Goal: Transaction & Acquisition: Purchase product/service

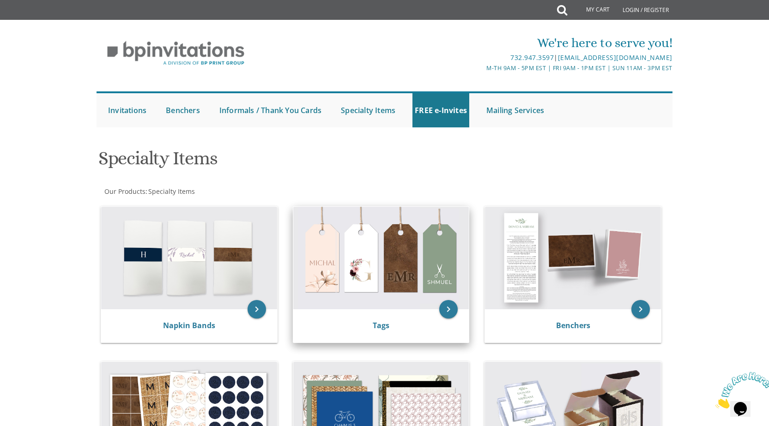
click at [378, 269] on img at bounding box center [381, 258] width 176 height 102
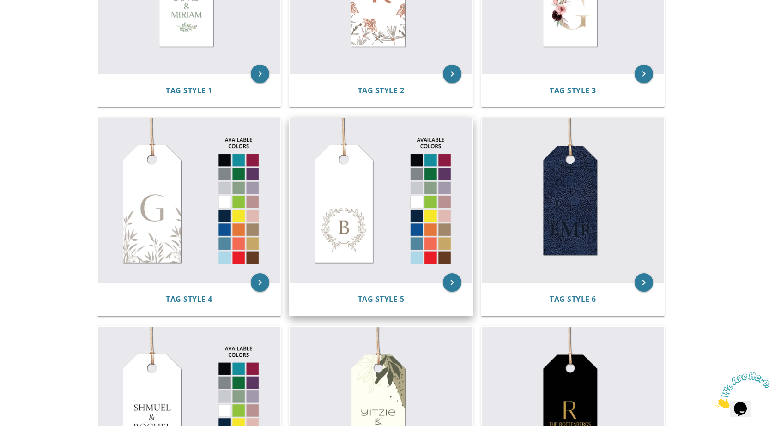
scroll to position [323, 0]
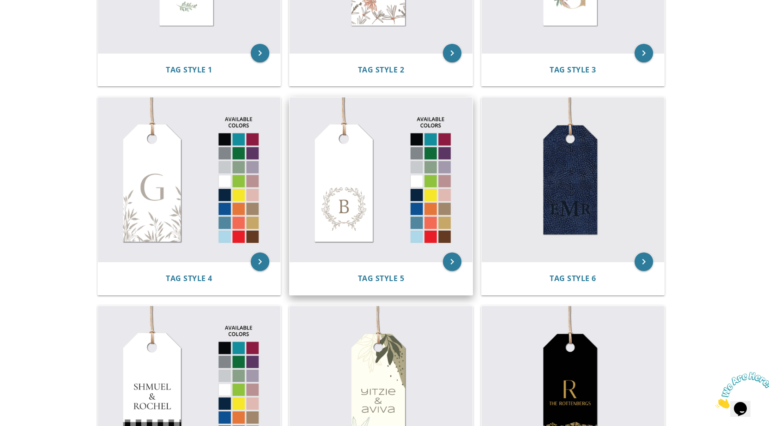
click at [381, 227] on img at bounding box center [380, 179] width 183 height 164
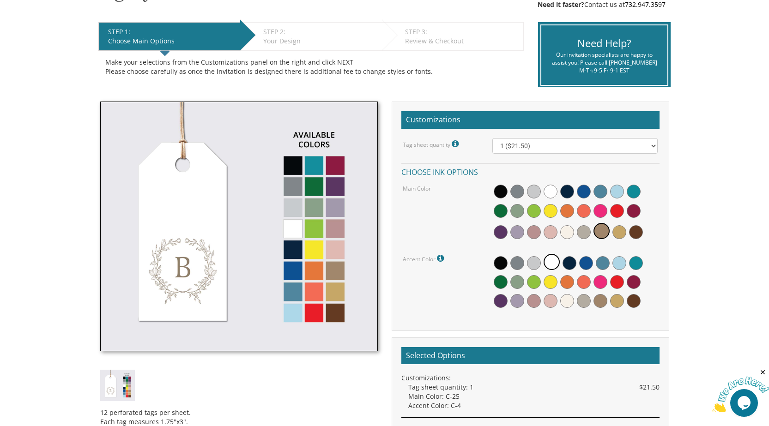
scroll to position [185, 0]
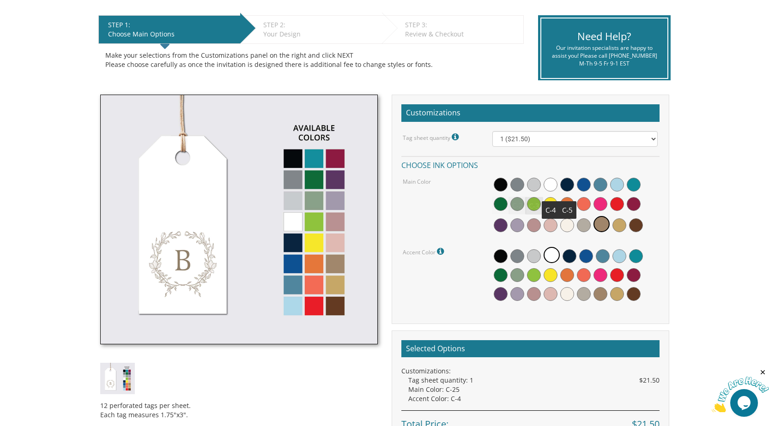
click at [551, 185] on span at bounding box center [550, 185] width 14 height 14
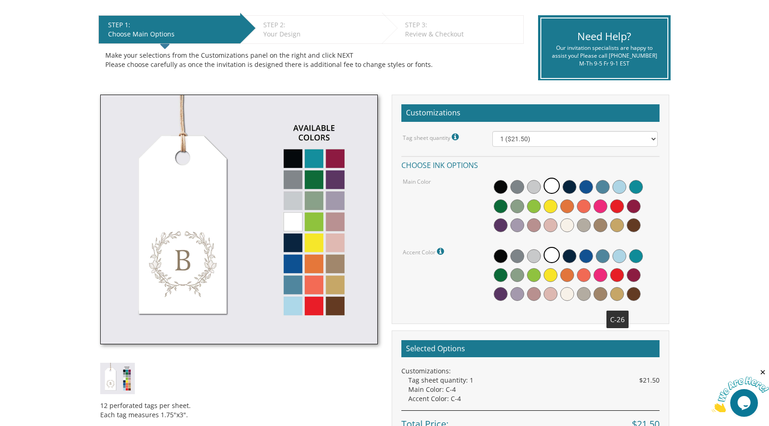
click at [617, 294] on span at bounding box center [617, 294] width 14 height 14
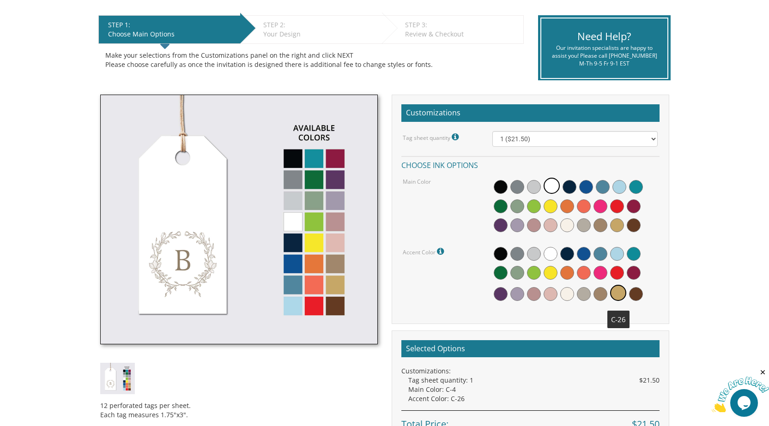
click at [620, 295] on span at bounding box center [618, 293] width 16 height 16
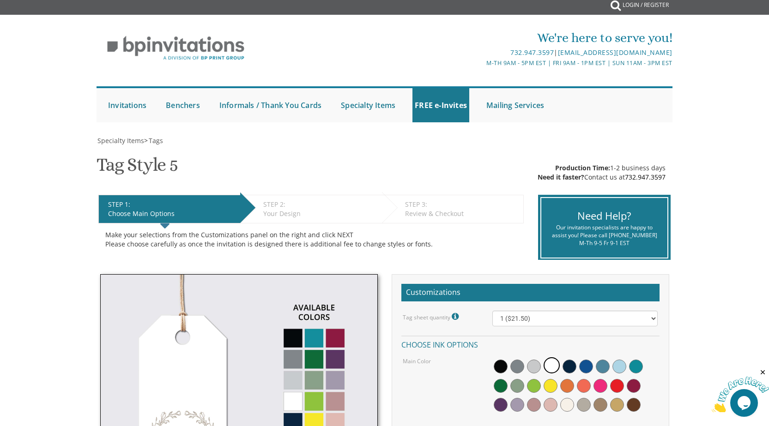
scroll to position [0, 0]
